Goal: Information Seeking & Learning: Learn about a topic

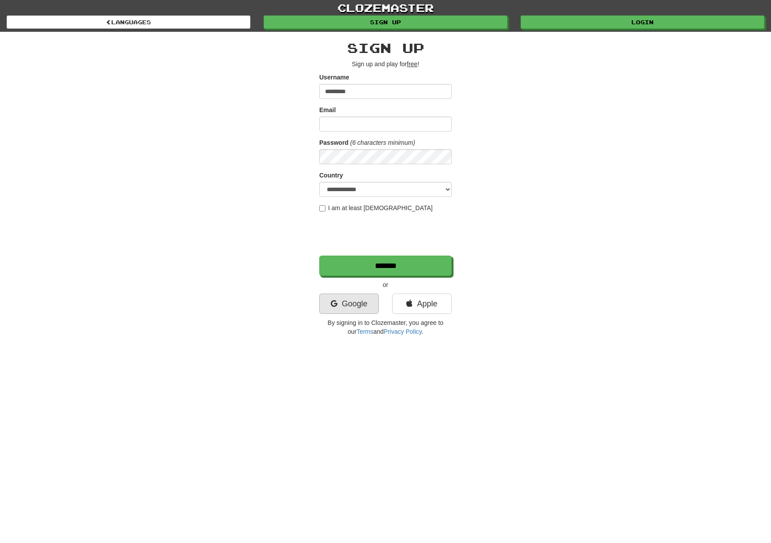
type input "*********"
click at [349, 310] on link "Google" at bounding box center [349, 304] width 60 height 20
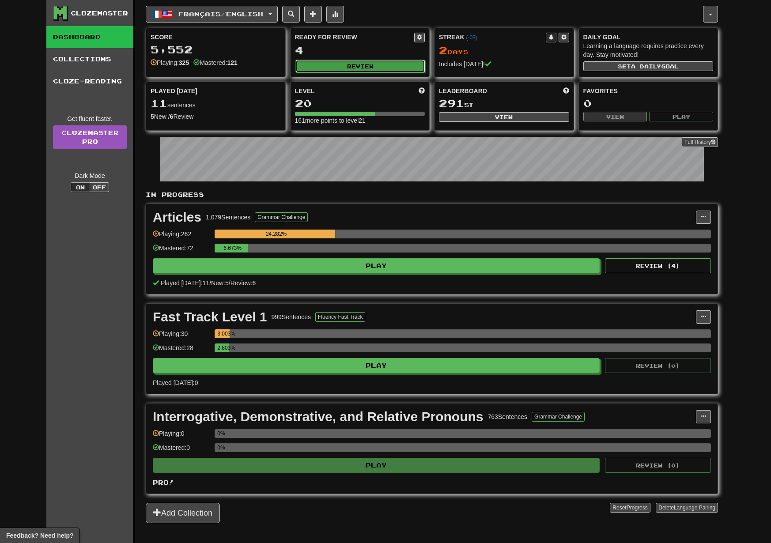
click at [364, 72] on button "Review" at bounding box center [361, 66] width 130 height 13
select select "**"
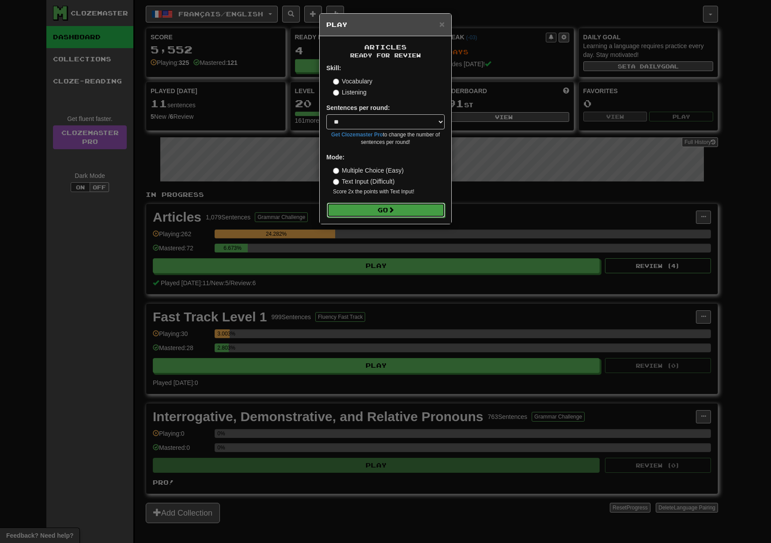
click at [379, 211] on button "Go" at bounding box center [386, 210] width 118 height 15
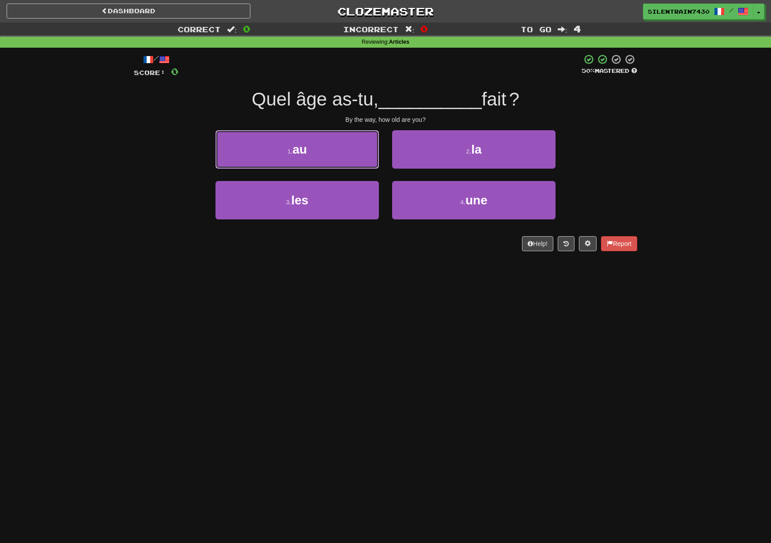
click at [330, 151] on button "1 . au" at bounding box center [297, 149] width 163 height 38
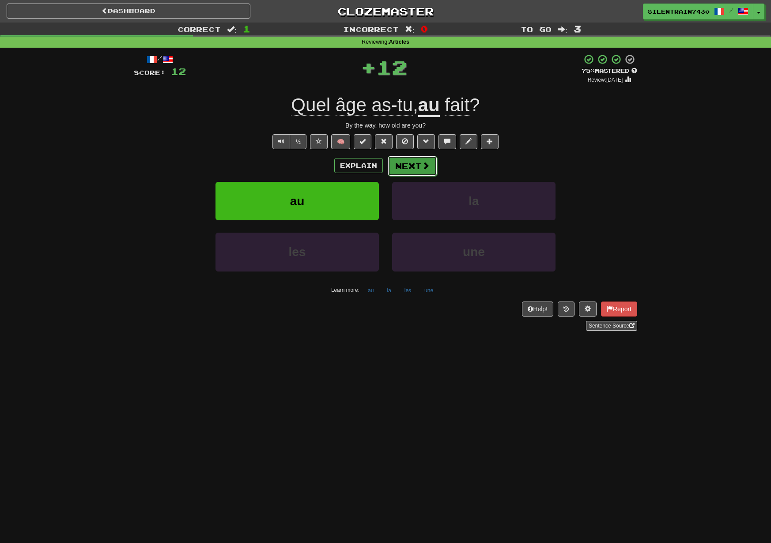
click at [405, 170] on button "Next" at bounding box center [412, 166] width 49 height 20
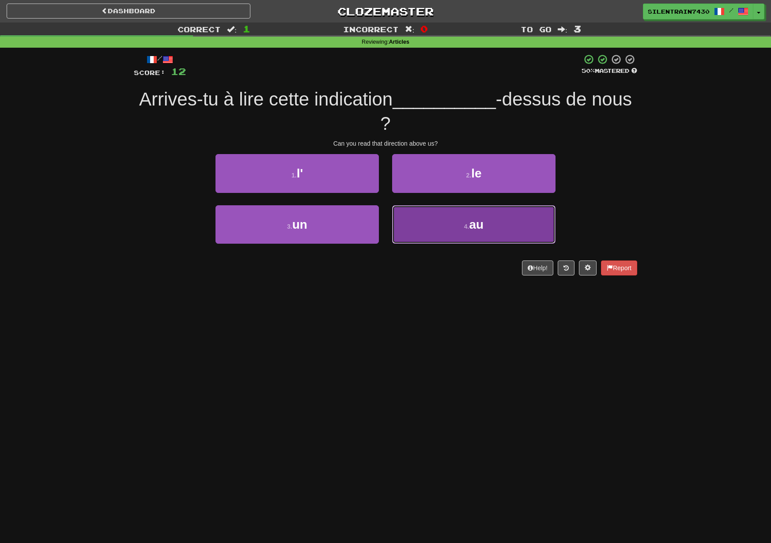
click at [467, 216] on button "4 . au" at bounding box center [473, 224] width 163 height 38
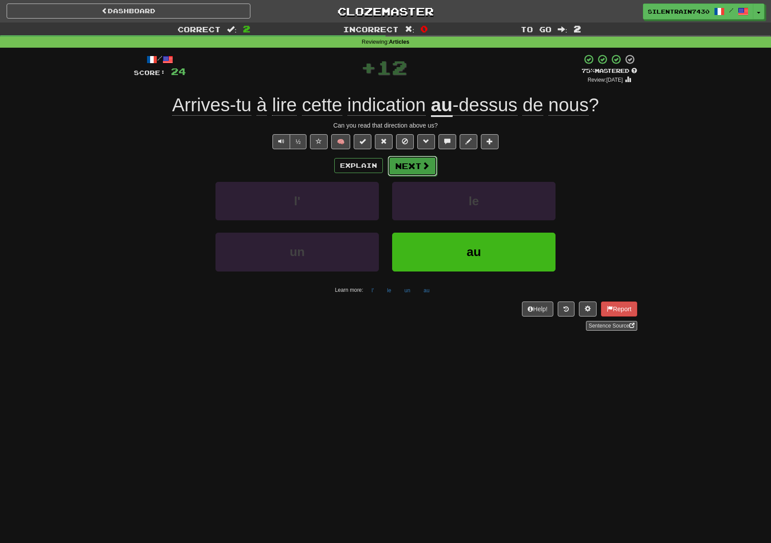
click at [412, 172] on button "Next" at bounding box center [412, 166] width 49 height 20
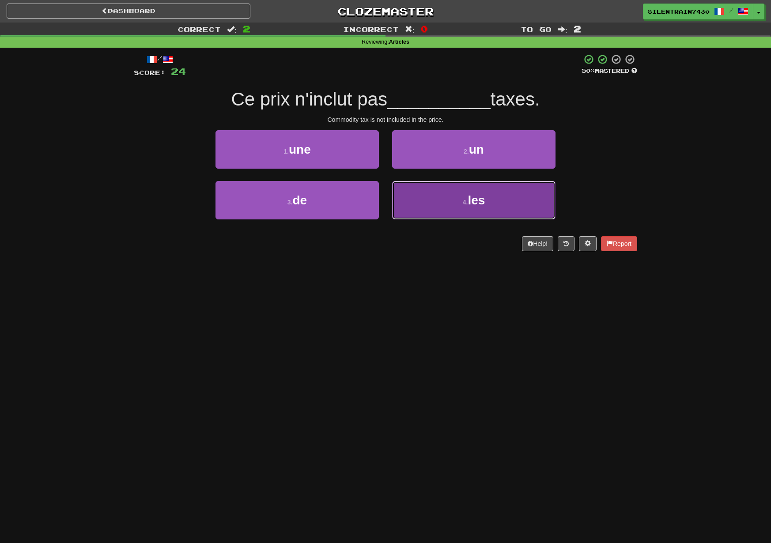
click at [432, 205] on button "4 . les" at bounding box center [473, 200] width 163 height 38
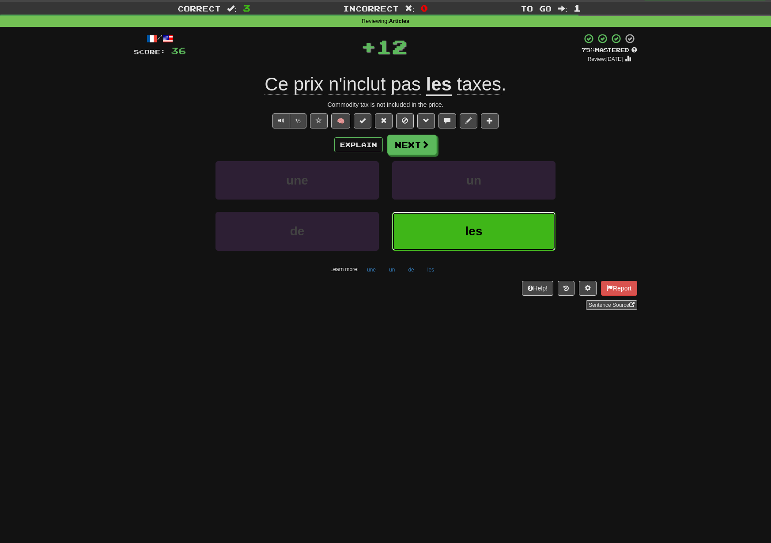
scroll to position [23, 0]
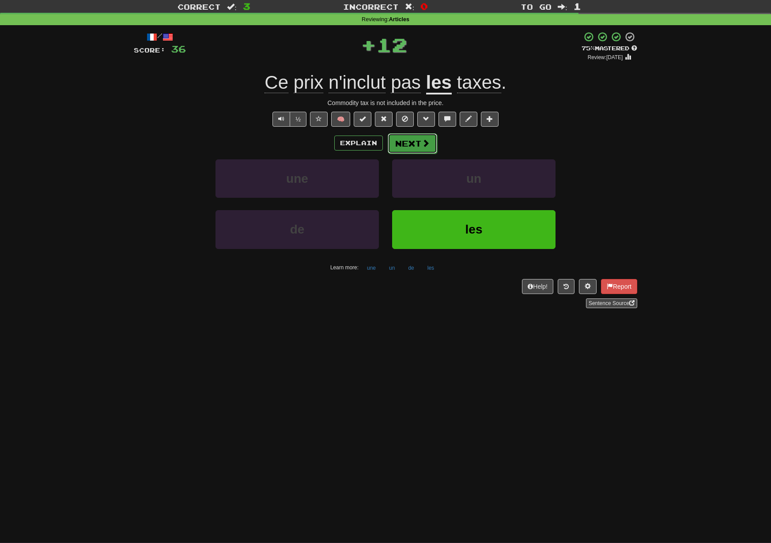
click at [424, 140] on span at bounding box center [426, 143] width 8 height 8
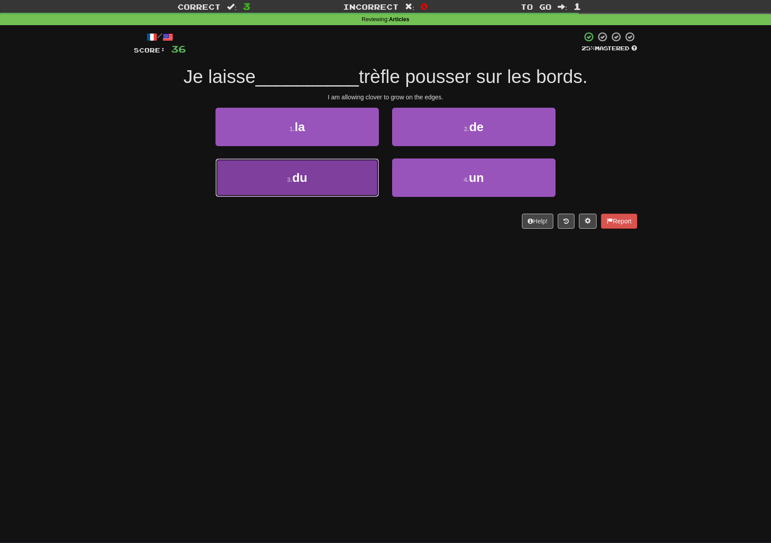
click at [319, 172] on button "3 . du" at bounding box center [297, 178] width 163 height 38
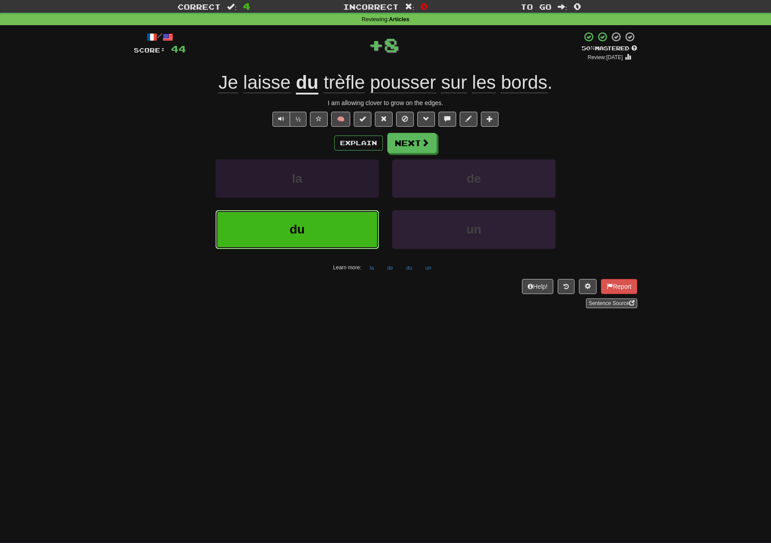
scroll to position [22, 0]
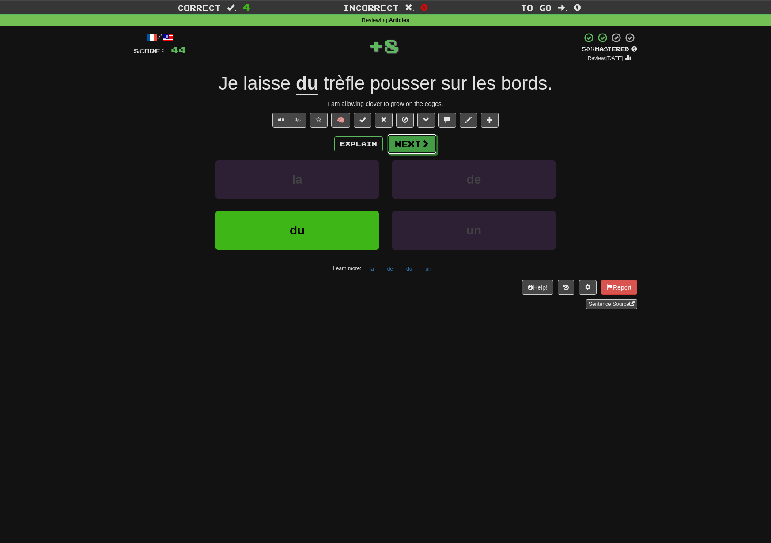
click at [413, 145] on button "Next" at bounding box center [411, 144] width 49 height 20
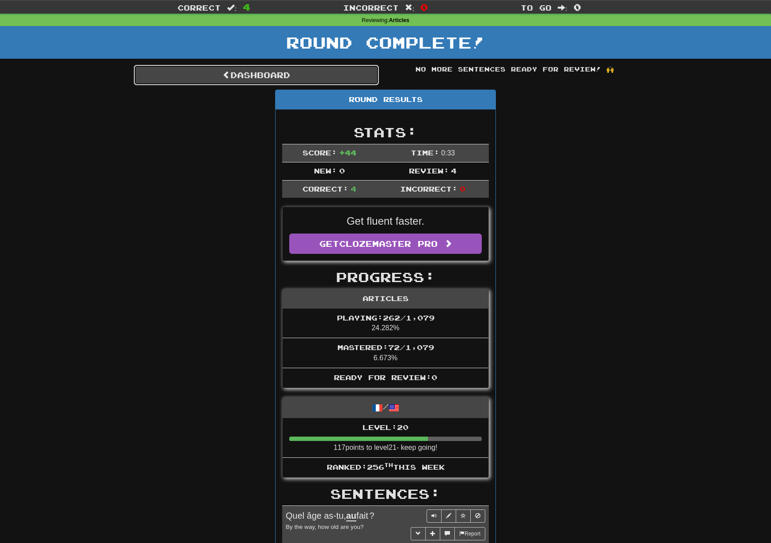
click at [282, 78] on link "Dashboard" at bounding box center [256, 75] width 245 height 20
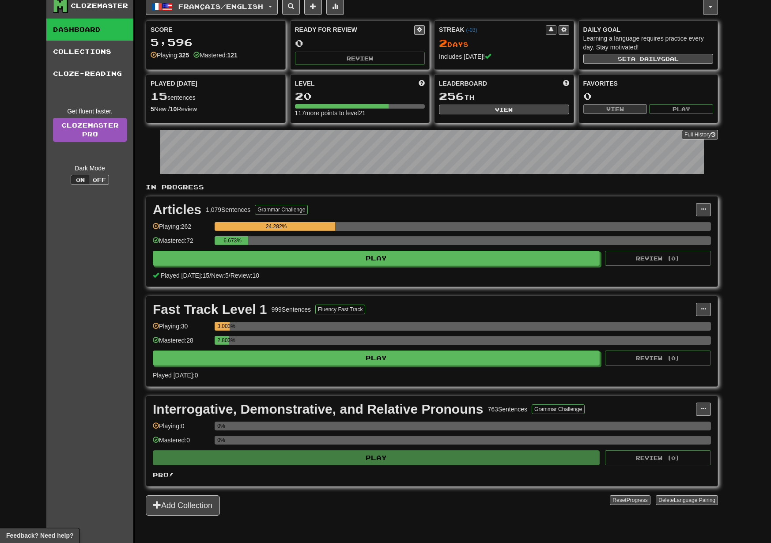
scroll to position [14, 0]
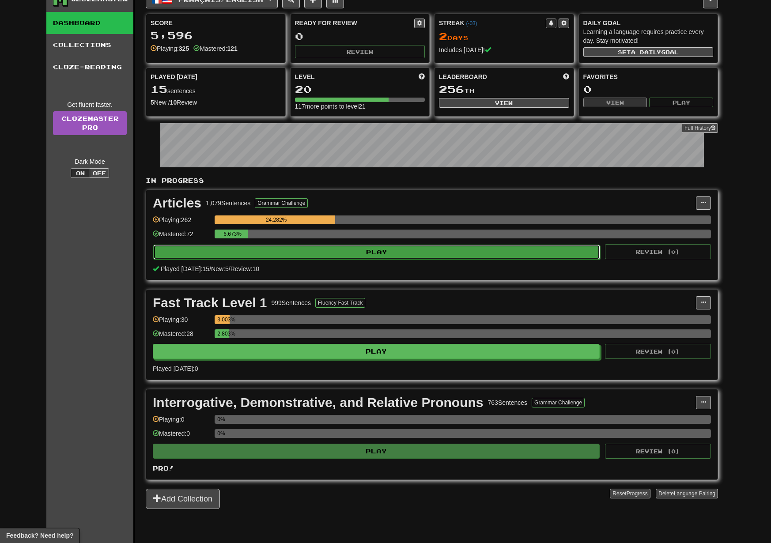
click at [375, 257] on button "Play" at bounding box center [376, 252] width 447 height 15
select select "**"
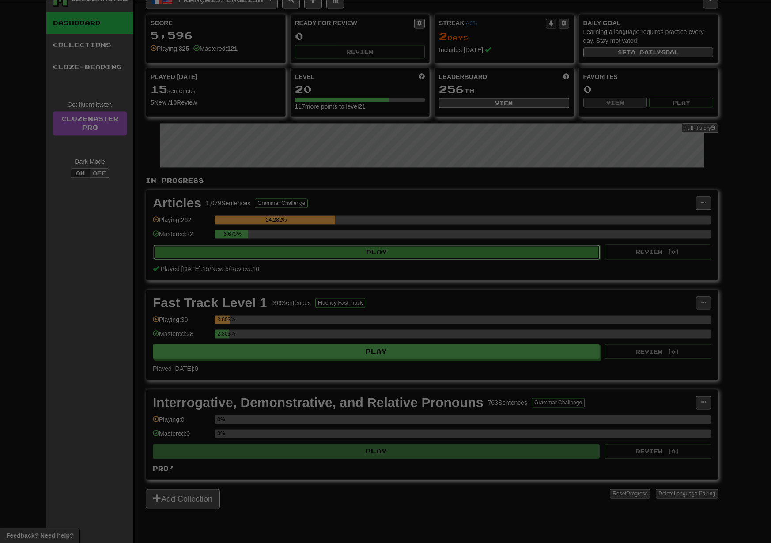
scroll to position [13, 0]
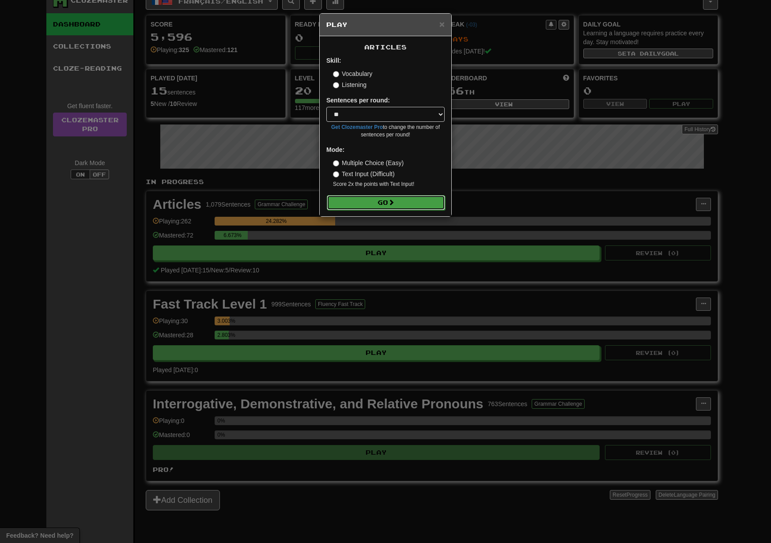
click at [375, 206] on button "Go" at bounding box center [386, 202] width 118 height 15
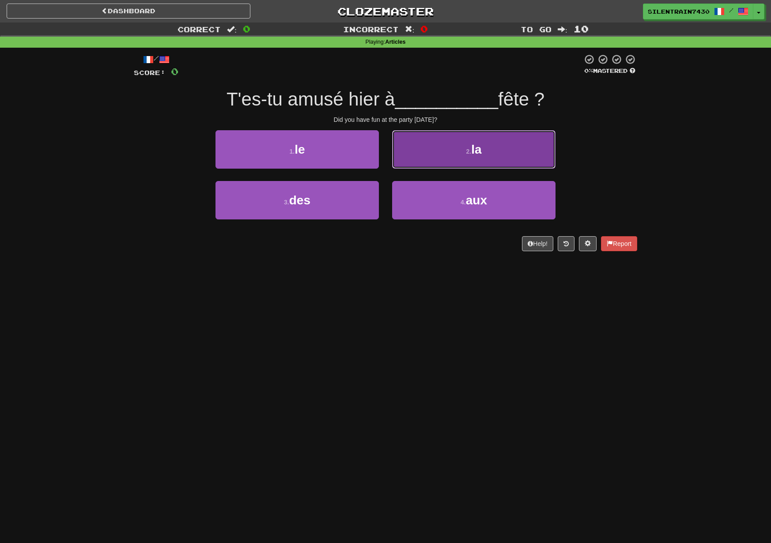
drag, startPoint x: 466, startPoint y: 160, endPoint x: 459, endPoint y: 159, distance: 7.3
click at [463, 160] on button "2 . la" at bounding box center [473, 149] width 163 height 38
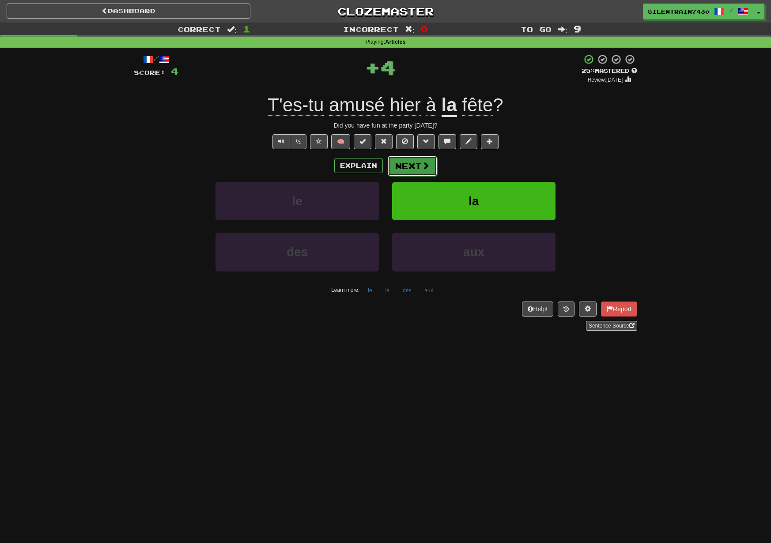
click at [418, 168] on button "Next" at bounding box center [412, 166] width 49 height 20
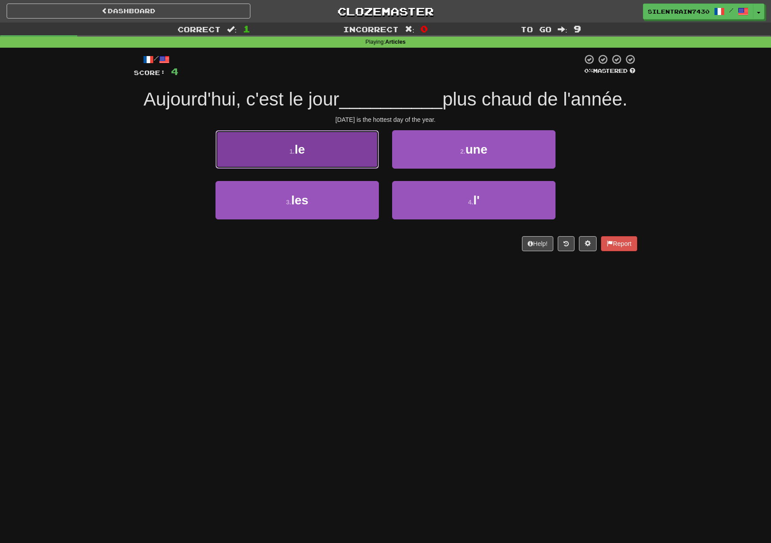
click at [349, 160] on button "1 . le" at bounding box center [297, 149] width 163 height 38
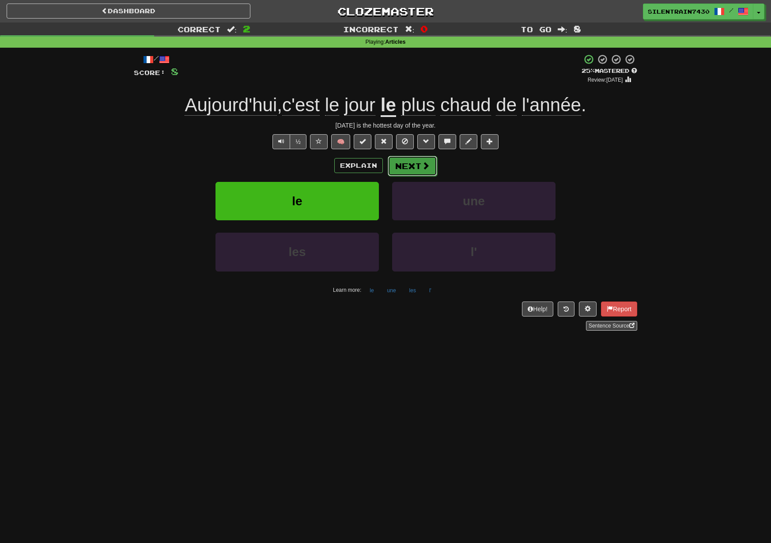
click at [431, 174] on button "Next" at bounding box center [412, 166] width 49 height 20
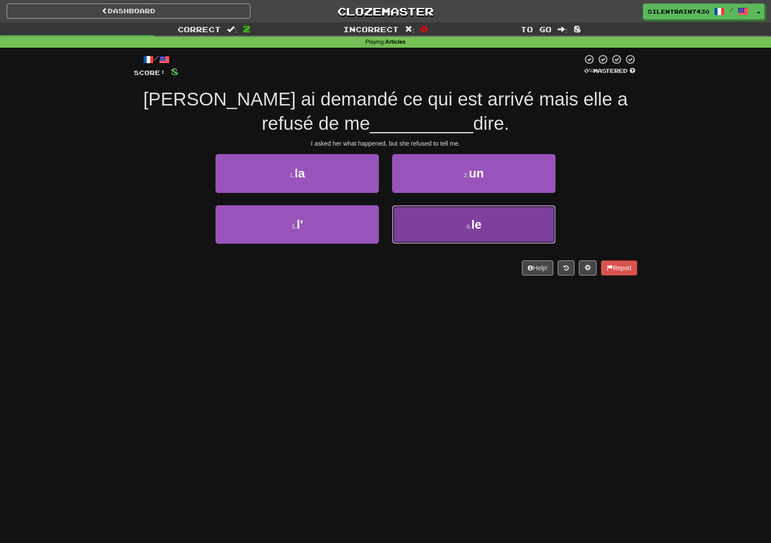
click at [426, 229] on button "4 . le" at bounding box center [473, 224] width 163 height 38
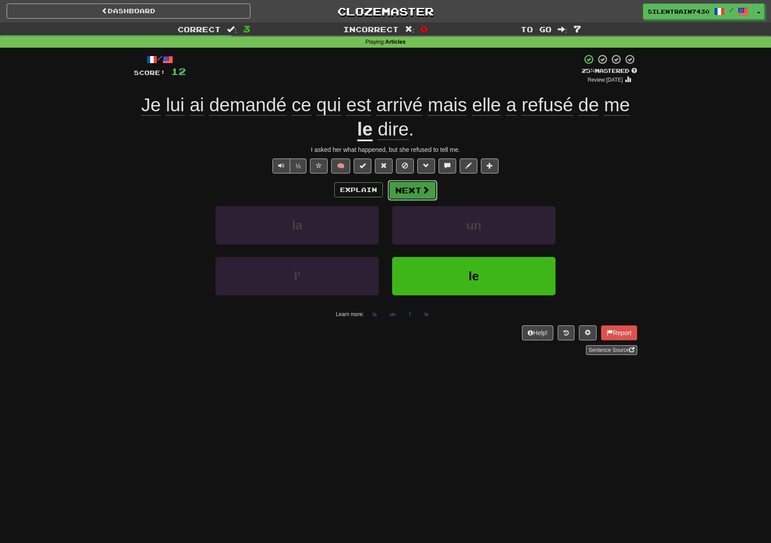
click at [415, 197] on button "Next" at bounding box center [412, 190] width 49 height 20
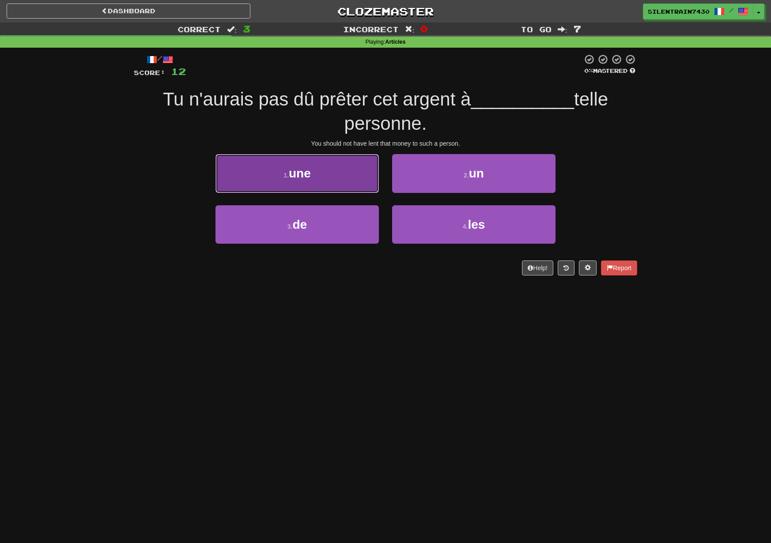
click at [351, 188] on button "1 . une" at bounding box center [297, 173] width 163 height 38
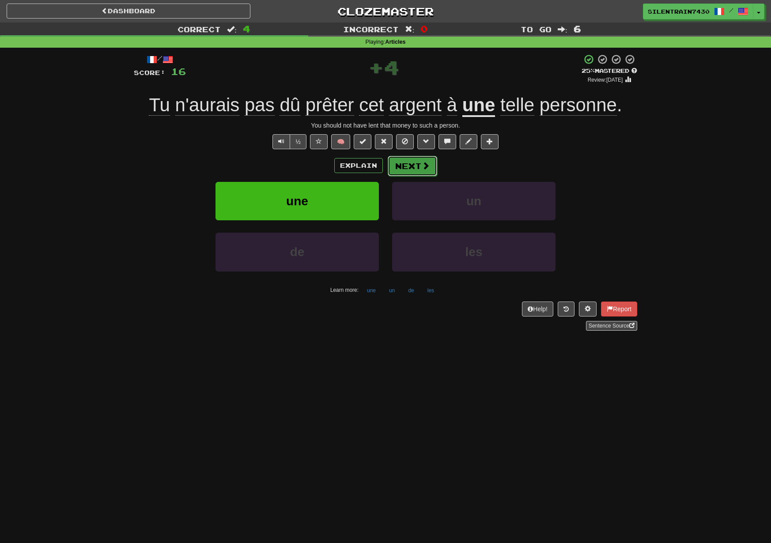
click at [417, 170] on button "Next" at bounding box center [412, 166] width 49 height 20
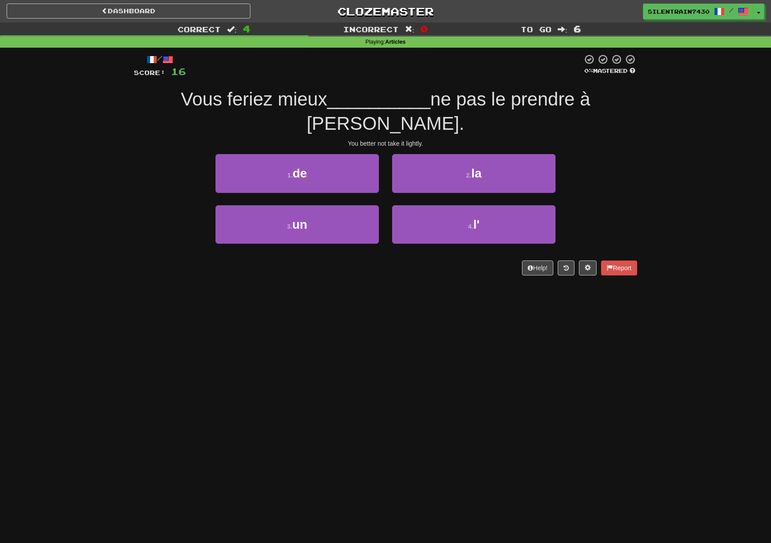
click at [358, 170] on div "1 . de" at bounding box center [297, 179] width 177 height 51
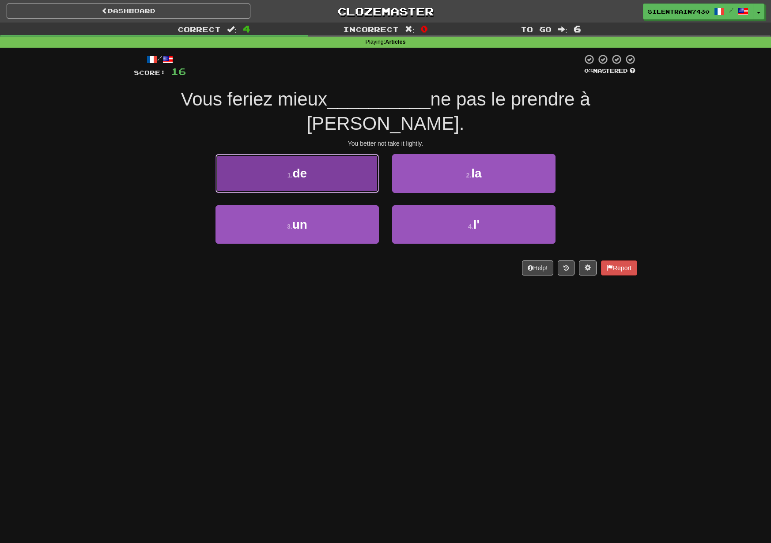
click at [358, 161] on button "1 . de" at bounding box center [297, 173] width 163 height 38
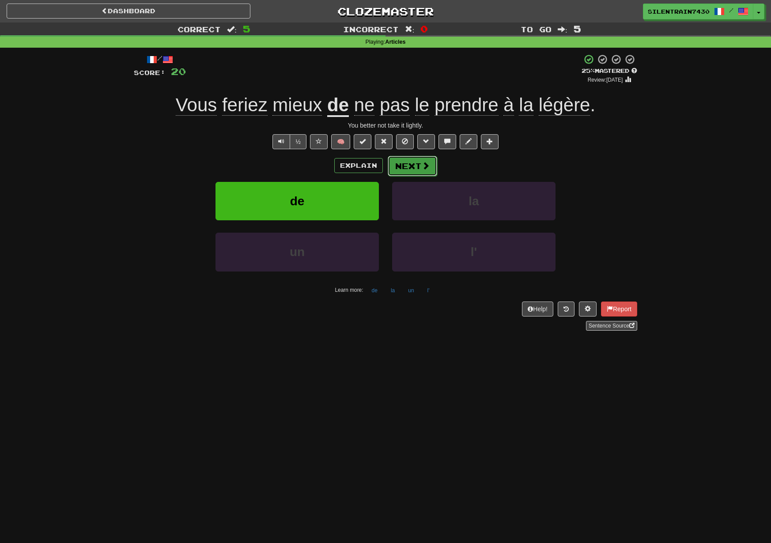
click at [405, 170] on button "Next" at bounding box center [412, 166] width 49 height 20
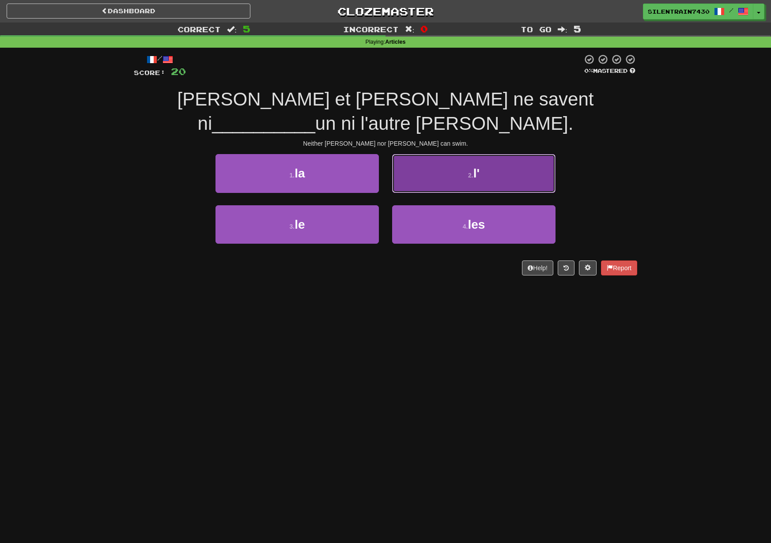
click at [451, 163] on button "2 . l'" at bounding box center [473, 173] width 163 height 38
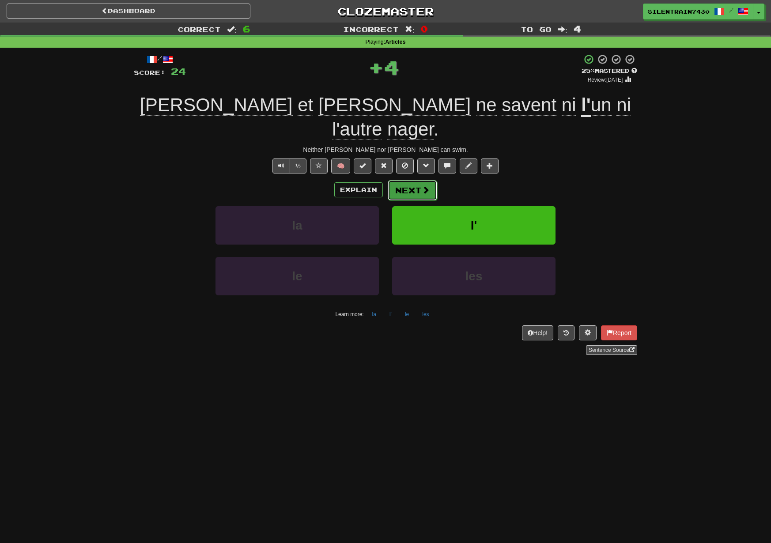
click at [419, 180] on button "Next" at bounding box center [412, 190] width 49 height 20
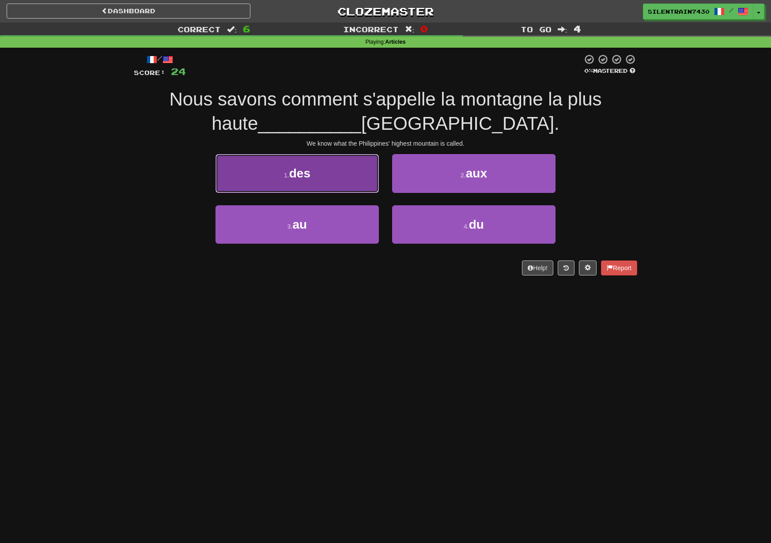
click at [348, 182] on button "1 . des" at bounding box center [297, 173] width 163 height 38
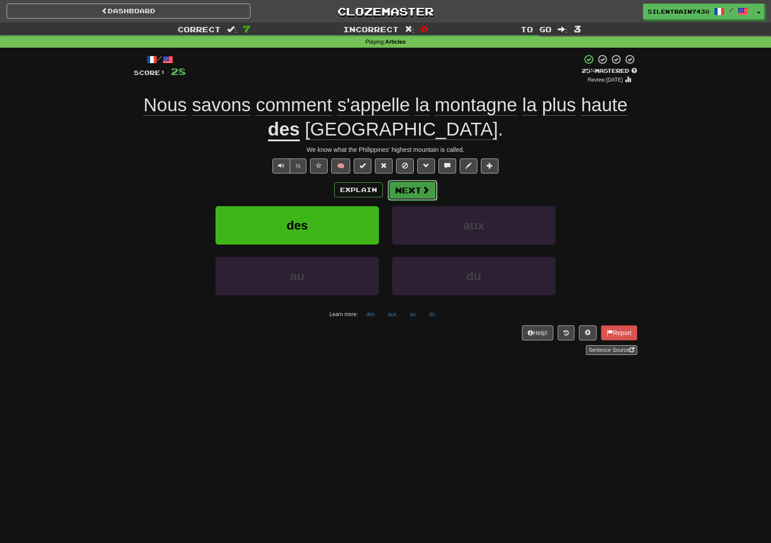
click at [417, 190] on button "Next" at bounding box center [412, 190] width 49 height 20
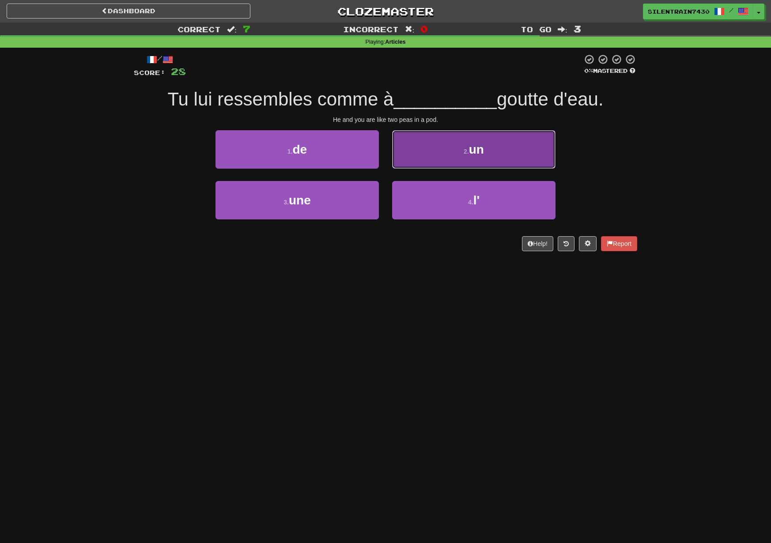
click at [403, 152] on button "2 . un" at bounding box center [473, 149] width 163 height 38
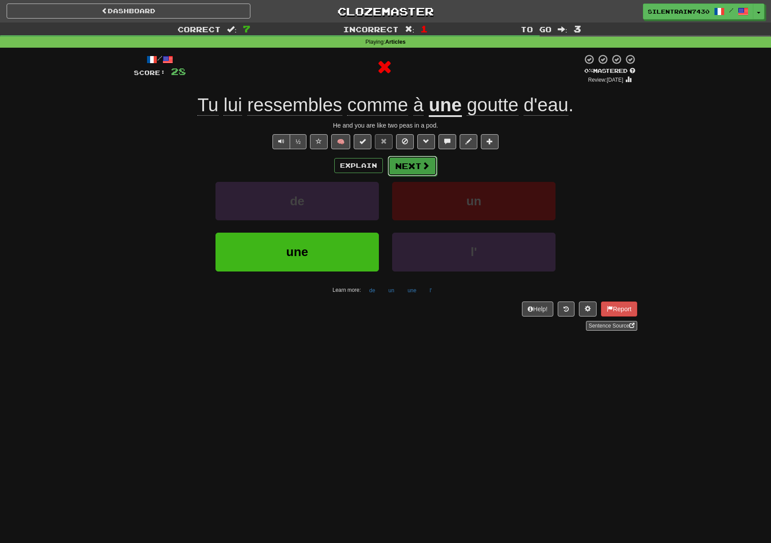
click at [405, 165] on button "Next" at bounding box center [412, 166] width 49 height 20
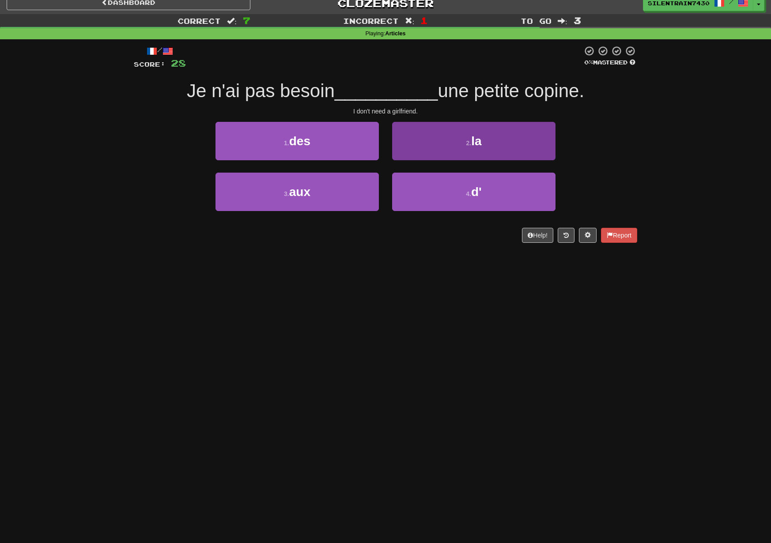
scroll to position [7, 0]
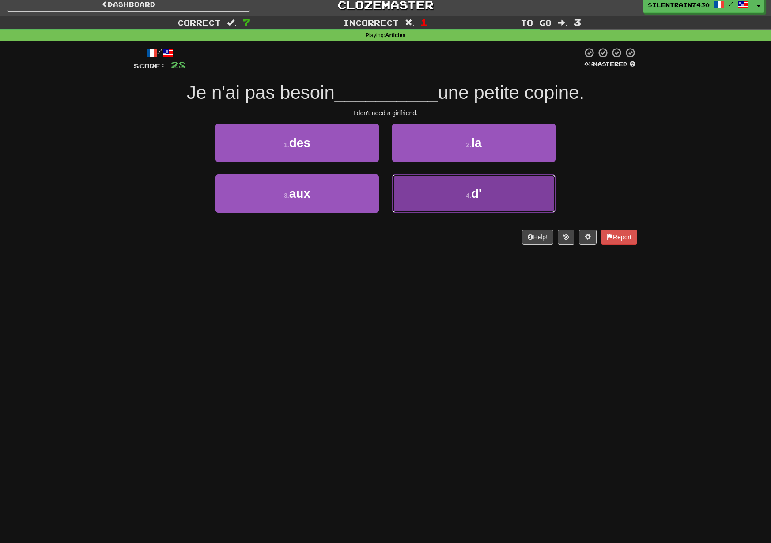
click at [455, 200] on button "4 . d'" at bounding box center [473, 193] width 163 height 38
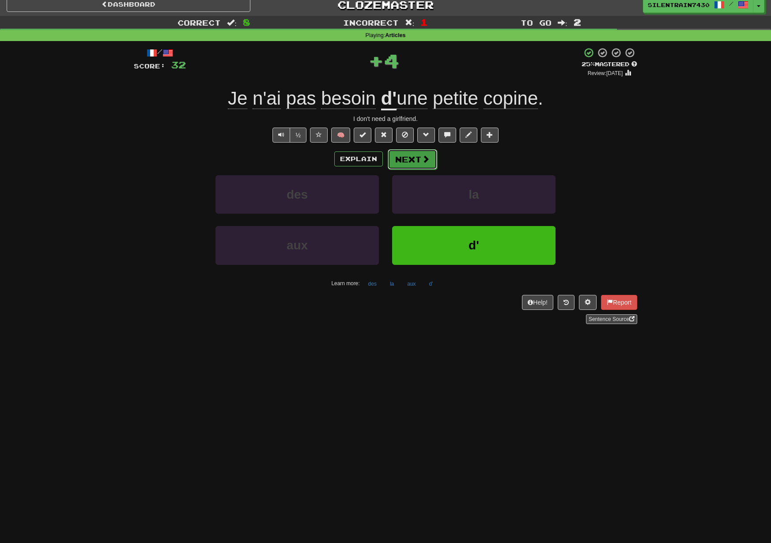
click at [414, 162] on button "Next" at bounding box center [412, 159] width 49 height 20
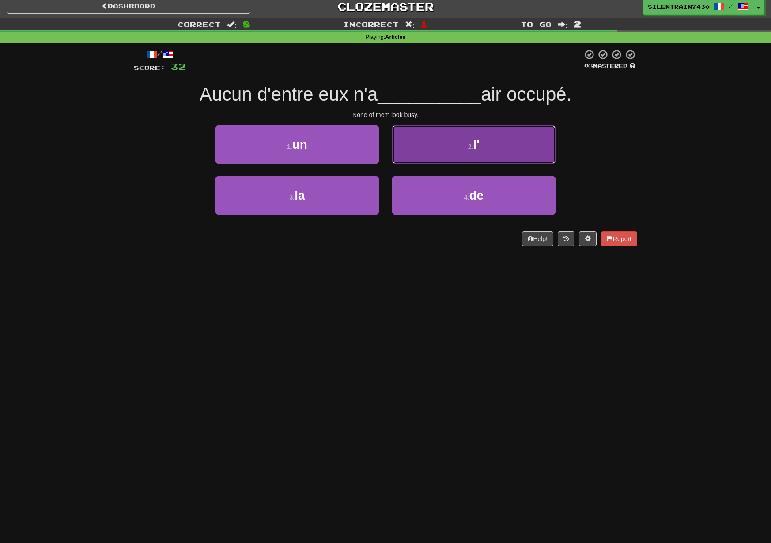
click at [440, 152] on button "2 . l'" at bounding box center [473, 144] width 163 height 38
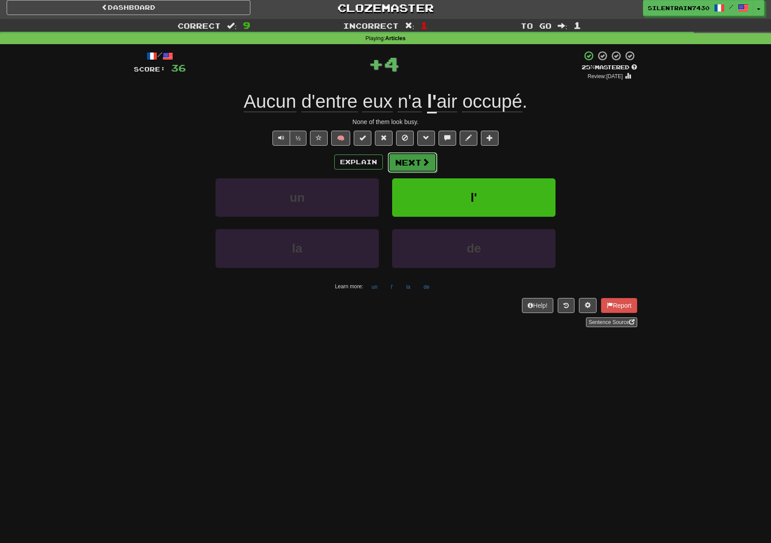
click at [421, 160] on button "Next" at bounding box center [412, 162] width 49 height 20
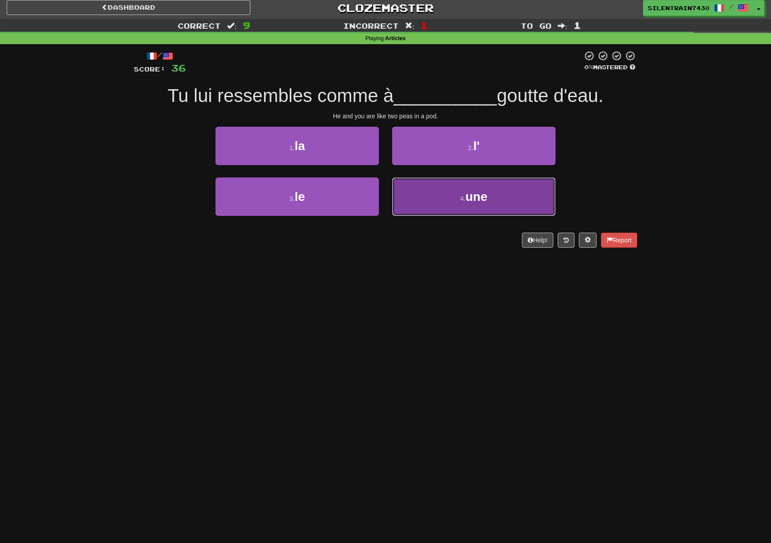
click at [451, 190] on button "4 . une" at bounding box center [473, 197] width 163 height 38
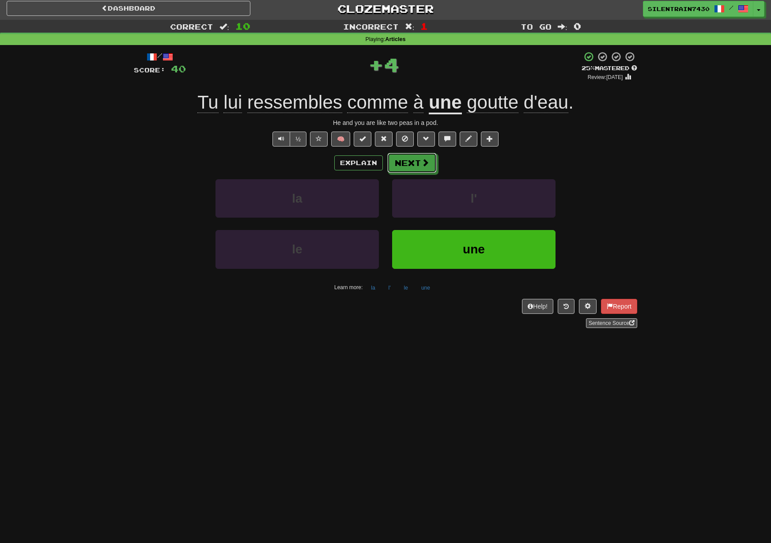
click at [424, 166] on span at bounding box center [425, 163] width 8 height 8
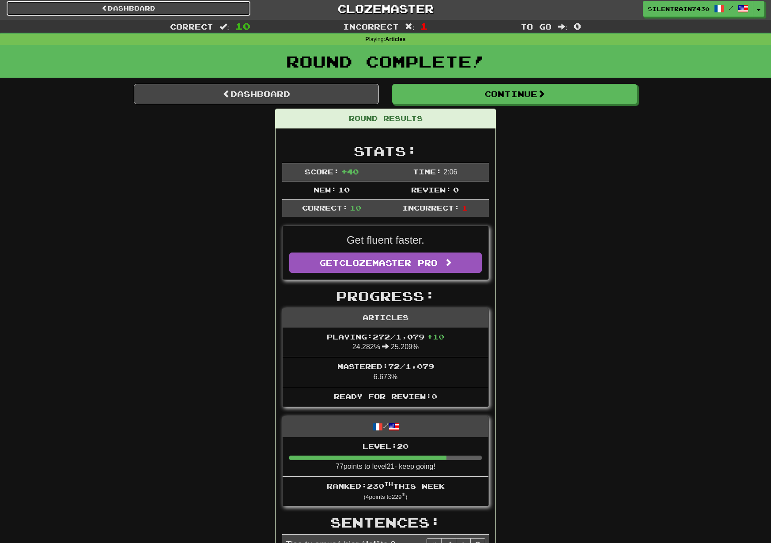
click at [188, 8] on link "Dashboard" at bounding box center [129, 8] width 244 height 15
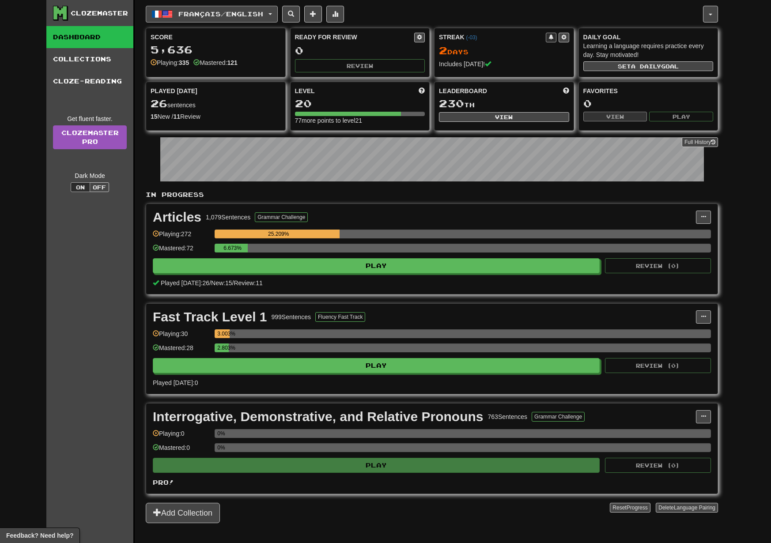
click at [189, 15] on span "Français / English" at bounding box center [220, 14] width 85 height 8
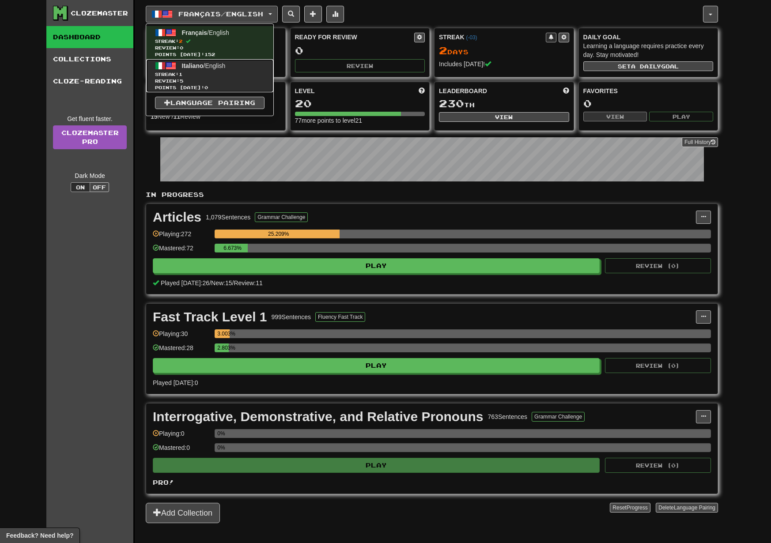
click at [186, 78] on span "Review: 5" at bounding box center [210, 81] width 110 height 7
